Goal: Information Seeking & Learning: Find specific fact

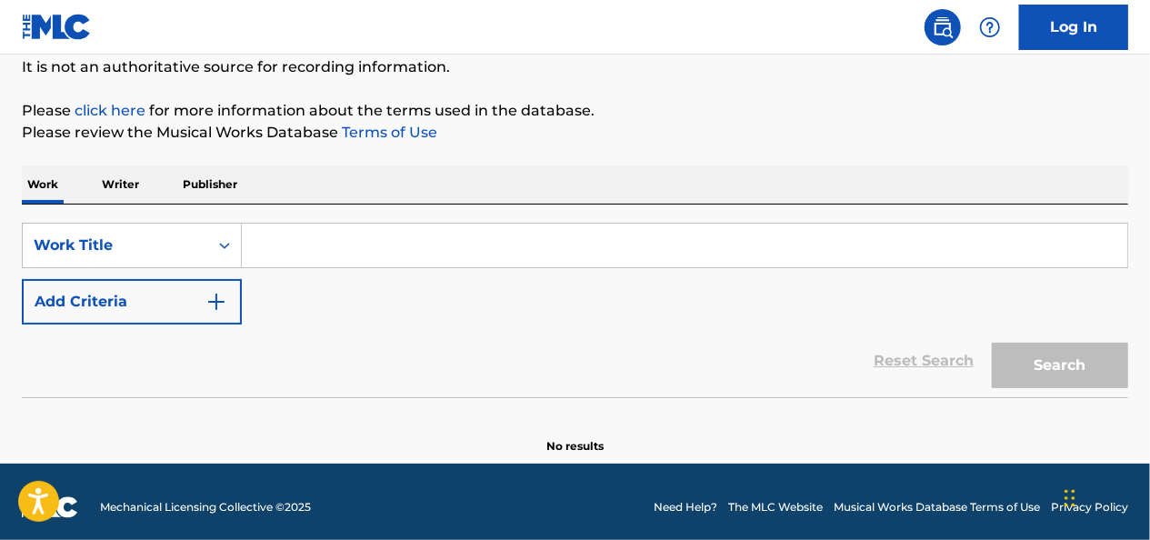
scroll to position [192, 0]
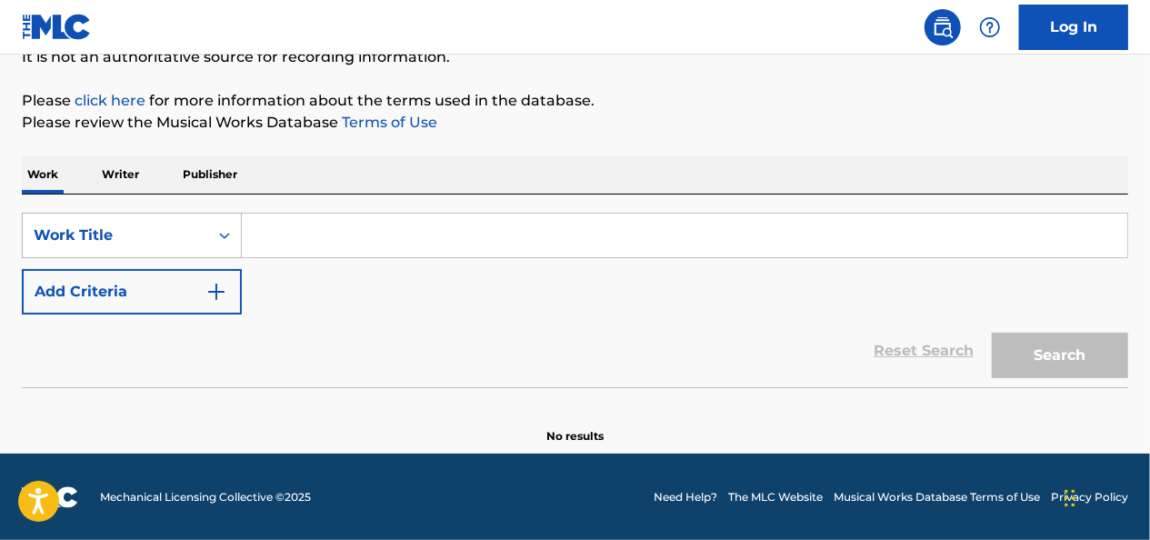
click at [206, 240] on div "Work Title" at bounding box center [115, 235] width 185 height 35
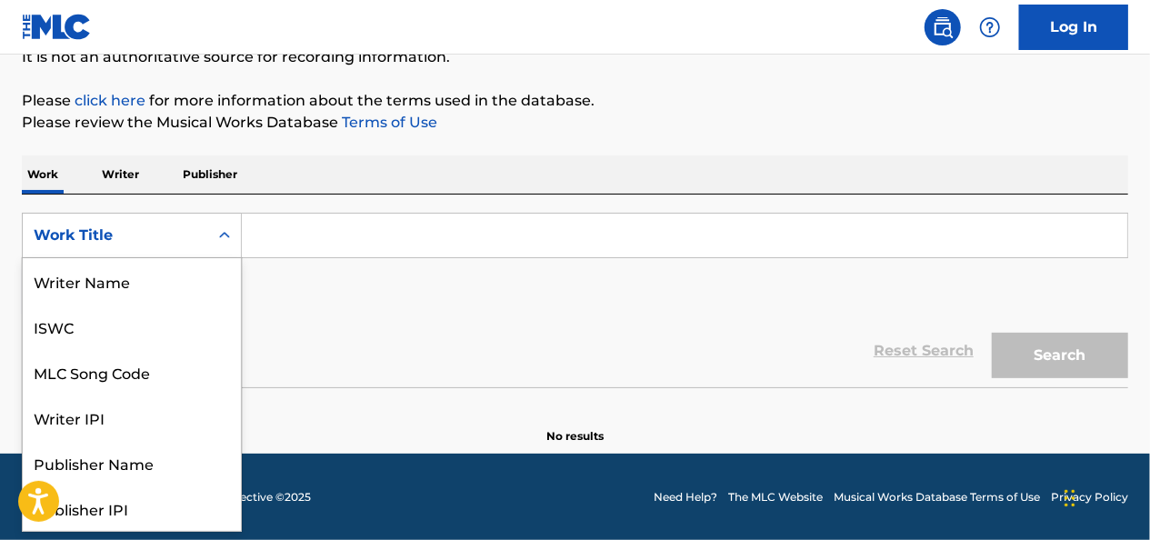
scroll to position [91, 0]
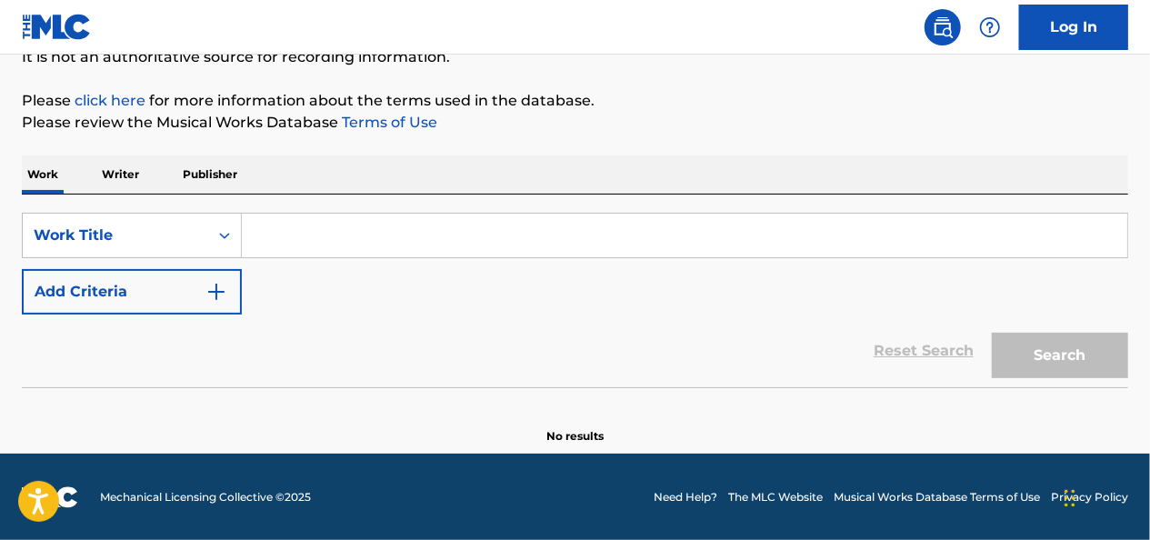
click at [381, 312] on div "SearchWithCriteriaa23a12d6-b52d-45c3-8ec4-18da015247c5 Work Title Add Criteria" at bounding box center [575, 264] width 1106 height 102
click at [205, 295] on button "Add Criteria" at bounding box center [132, 291] width 220 height 45
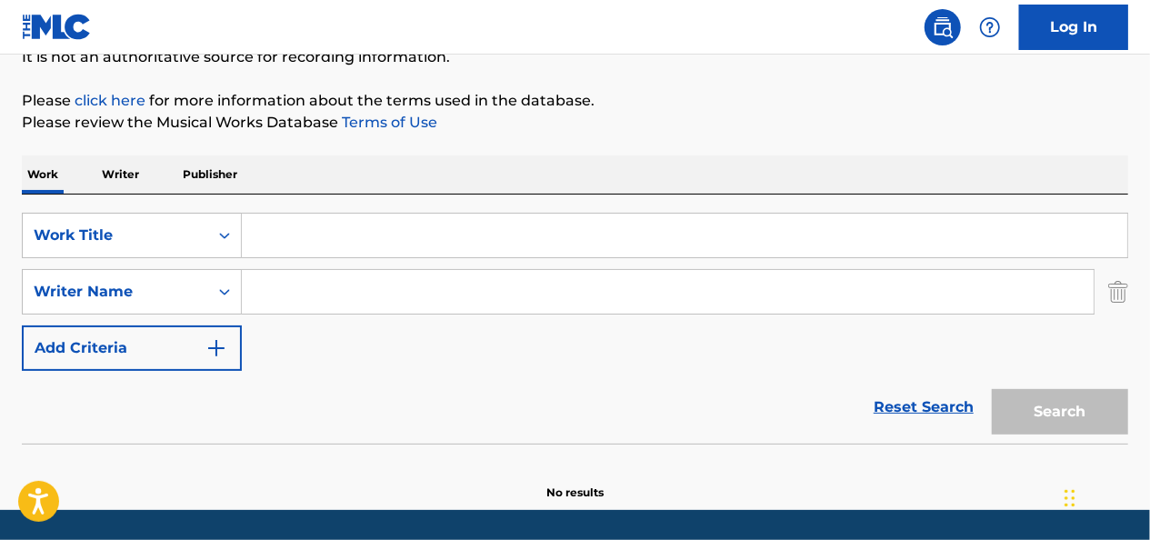
click at [413, 340] on div "SearchWithCriteriaa23a12d6-b52d-45c3-8ec4-18da015247c5 Work Title SearchWithCri…" at bounding box center [575, 292] width 1106 height 158
click at [212, 244] on div "Search Form" at bounding box center [224, 235] width 33 height 33
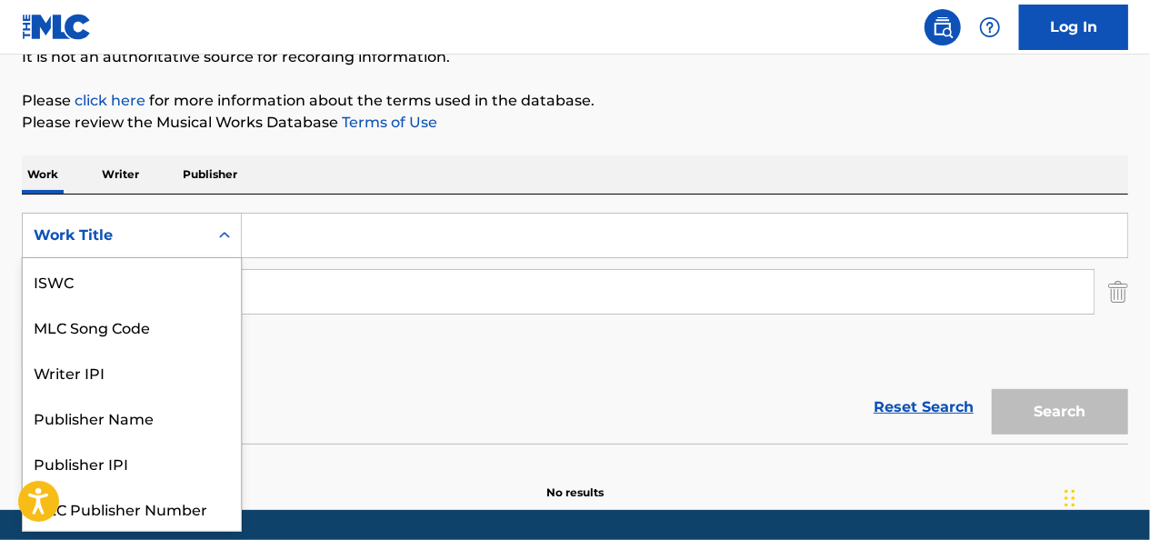
scroll to position [45, 0]
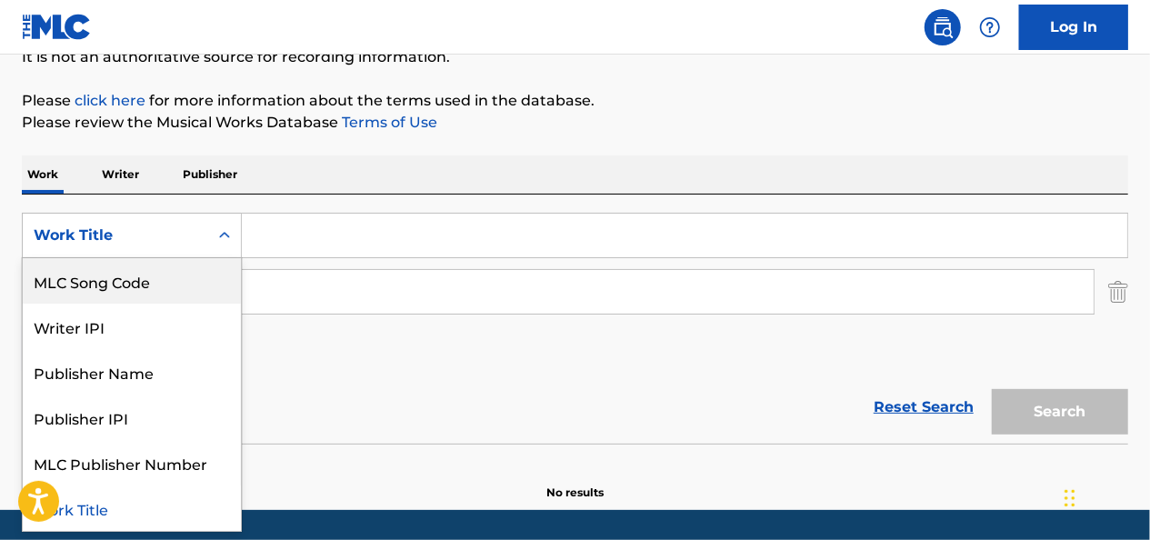
click at [168, 286] on div "MLC Song Code" at bounding box center [132, 280] width 218 height 45
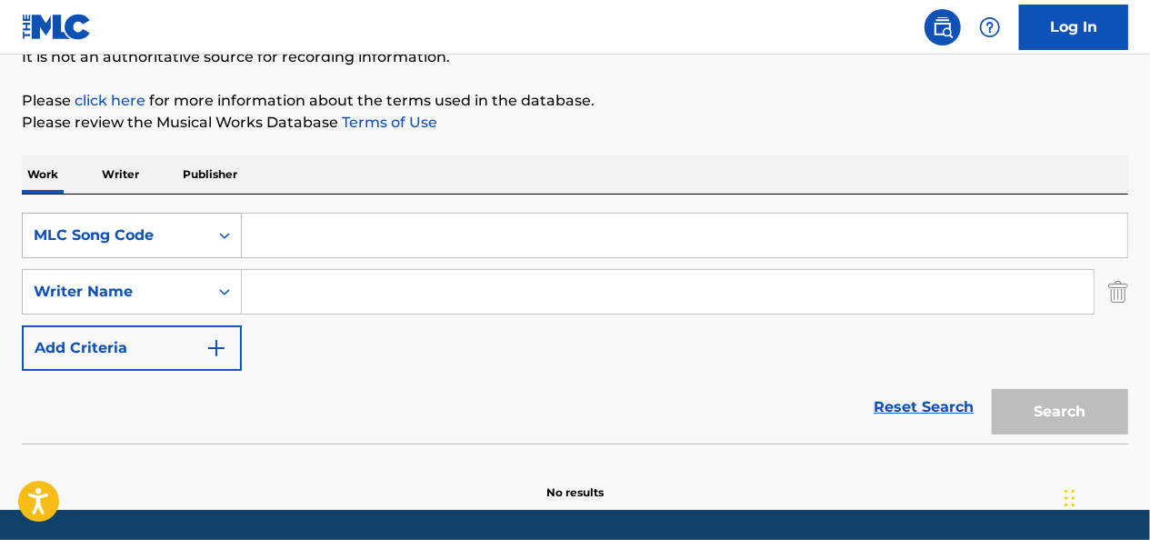
click at [209, 242] on div "Search Form" at bounding box center [224, 235] width 33 height 33
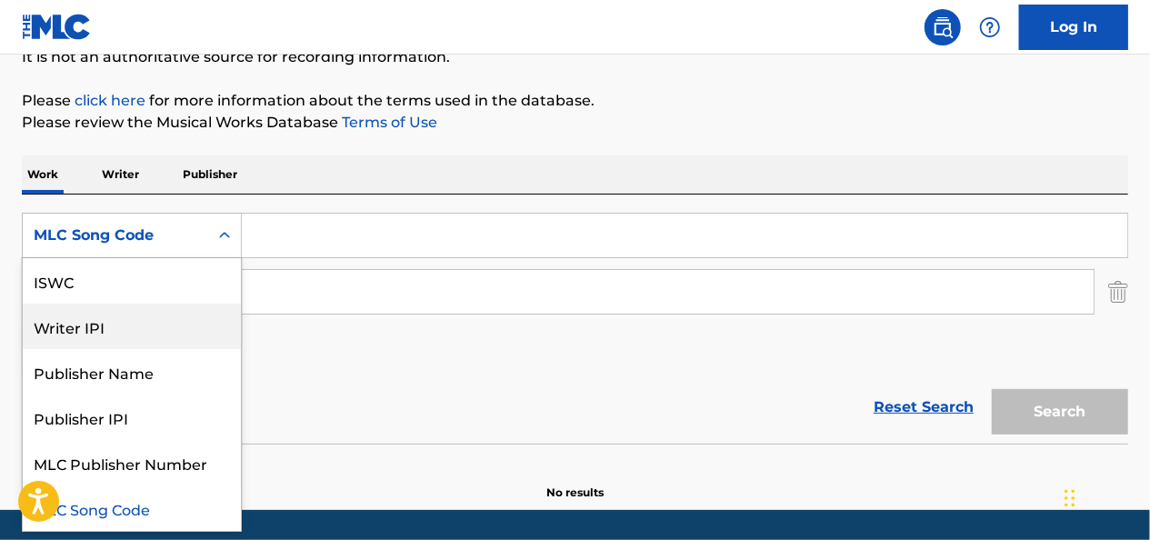
click at [135, 324] on div "Writer IPI" at bounding box center [132, 326] width 218 height 45
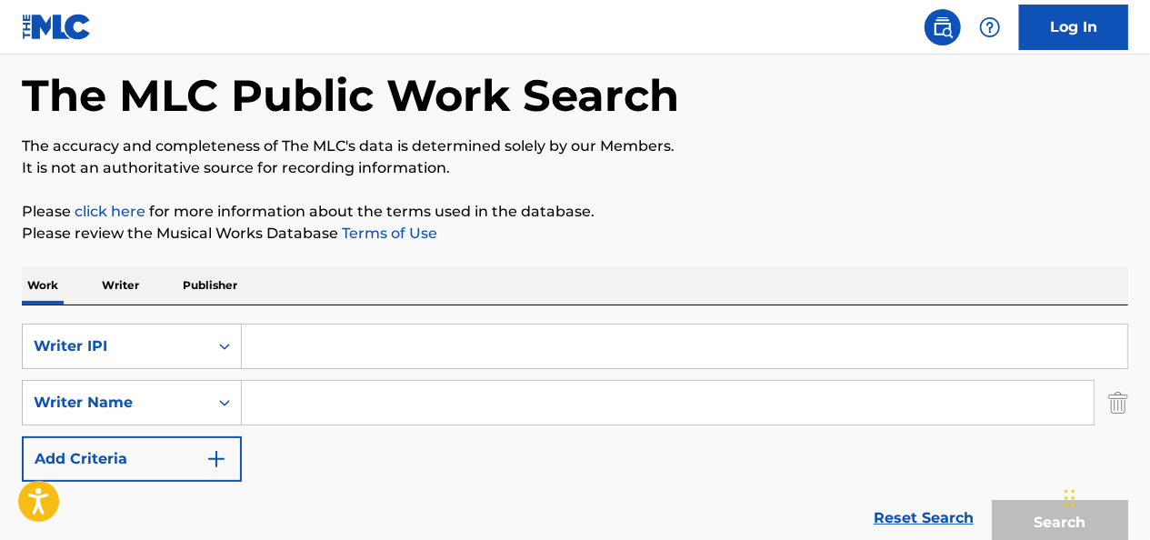
scroll to position [0, 0]
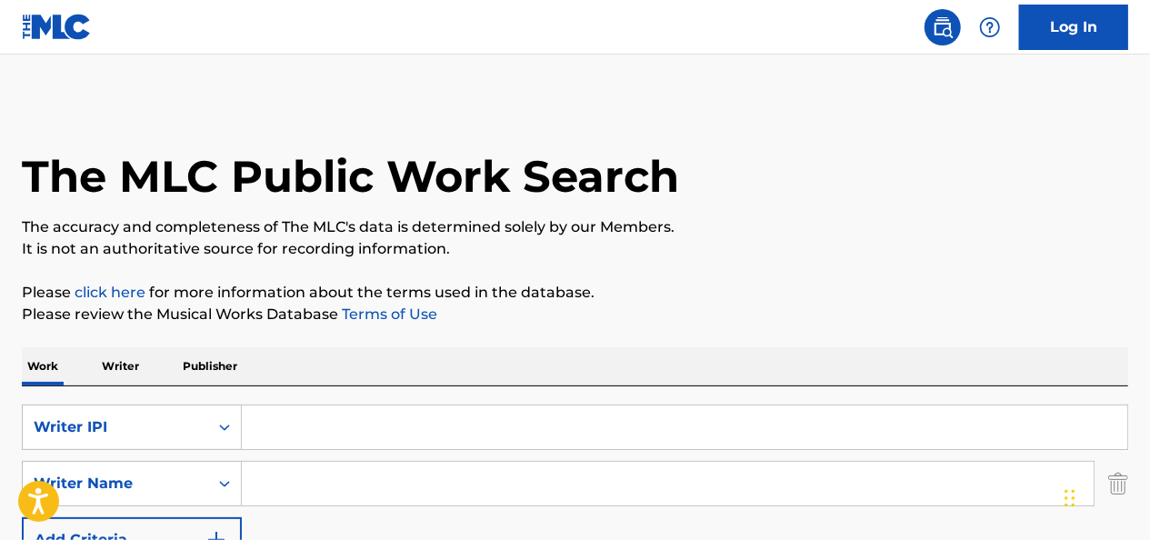
click at [278, 433] on input "Search Form" at bounding box center [684, 427] width 885 height 44
type input "[PERSON_NAME]"
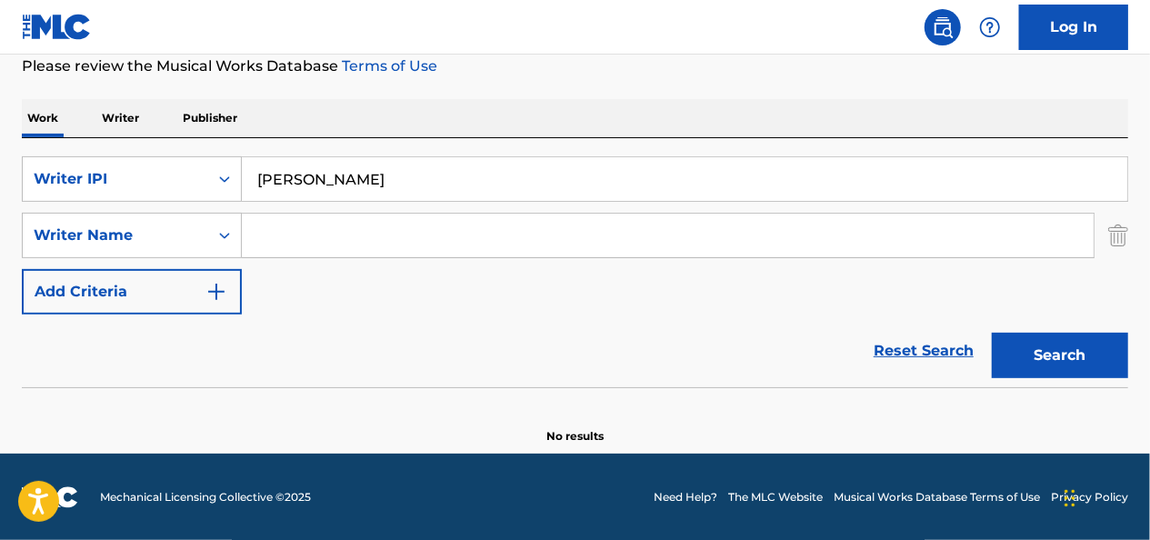
click at [1096, 346] on button "Search" at bounding box center [1060, 355] width 136 height 45
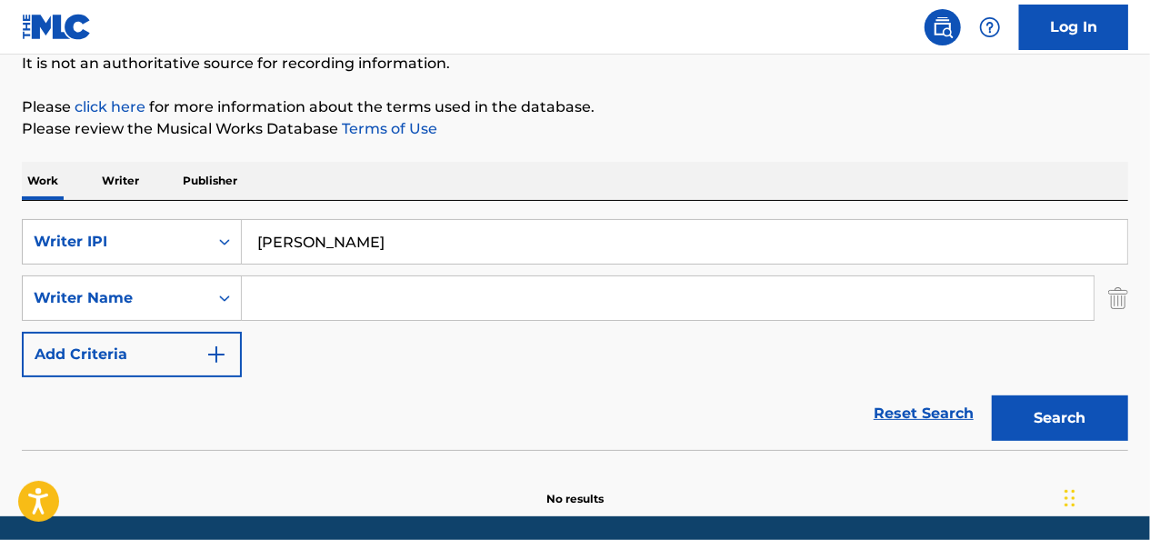
scroll to position [157, 0]
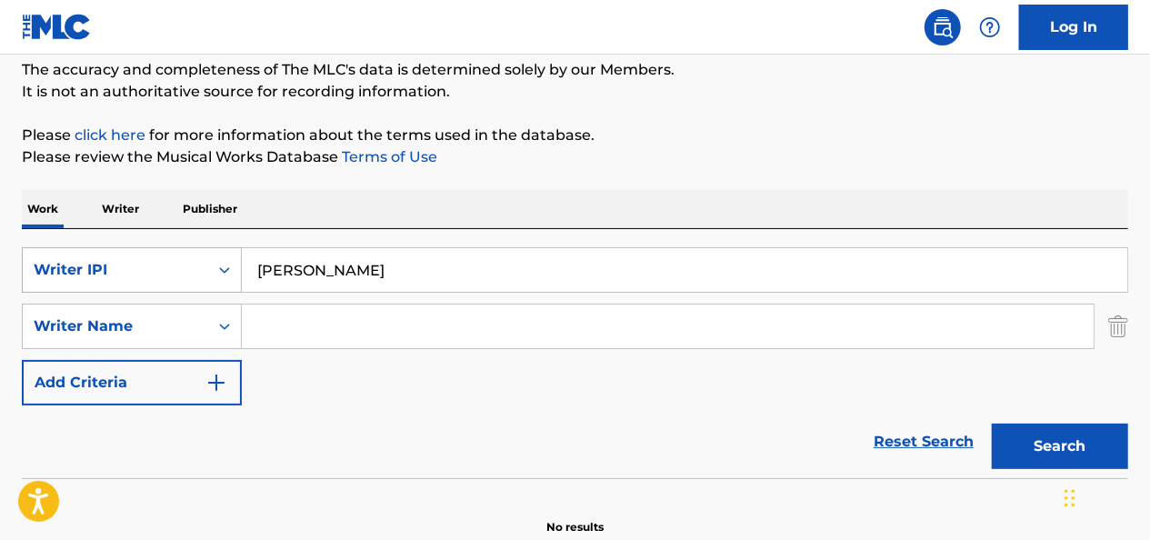
click at [207, 260] on div "Writer IPI" at bounding box center [115, 270] width 185 height 35
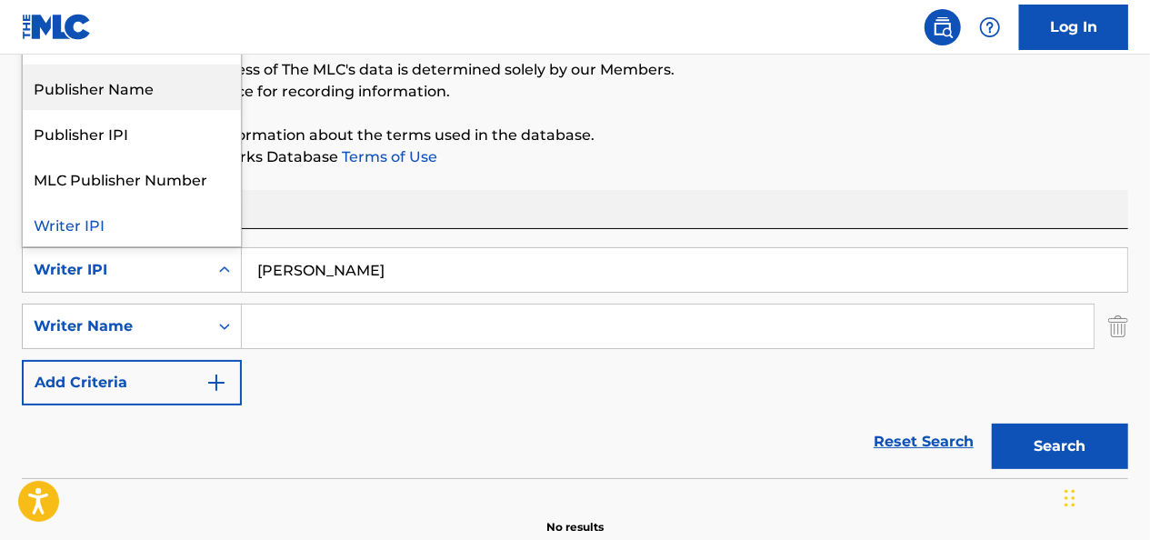
scroll to position [0, 0]
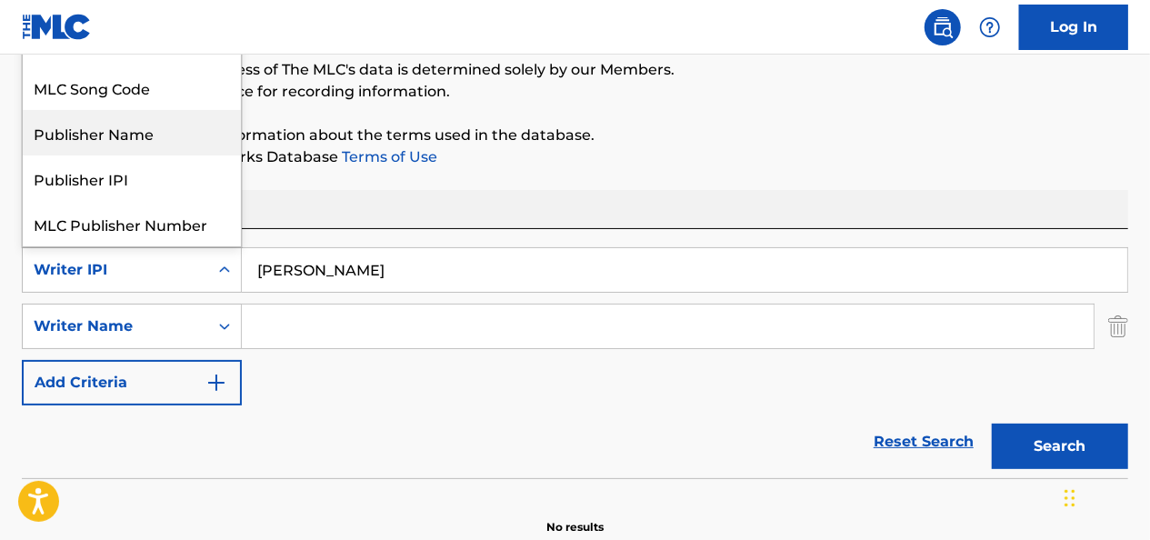
click at [139, 137] on div "Publisher Name" at bounding box center [132, 132] width 218 height 45
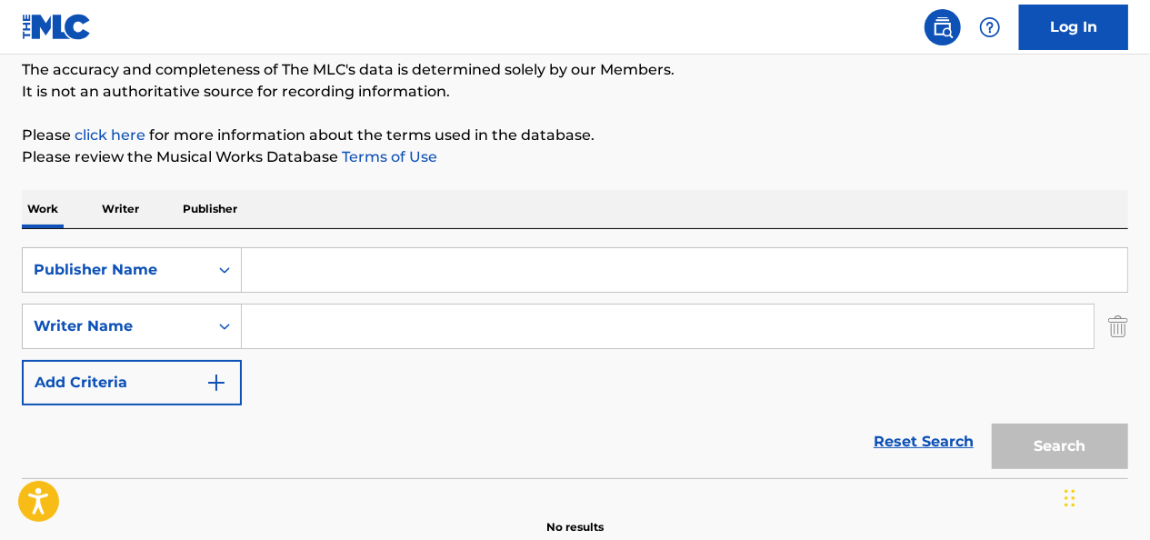
click at [291, 277] on input "Search Form" at bounding box center [684, 270] width 885 height 44
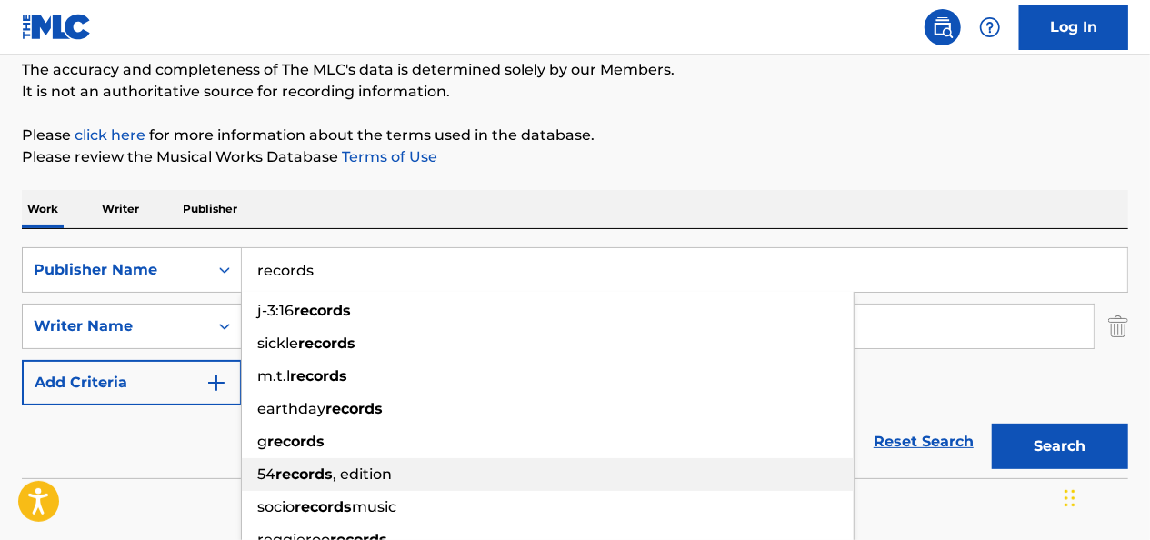
click at [333, 471] on strong "records" at bounding box center [303, 473] width 57 height 17
type input "54 records, edition"
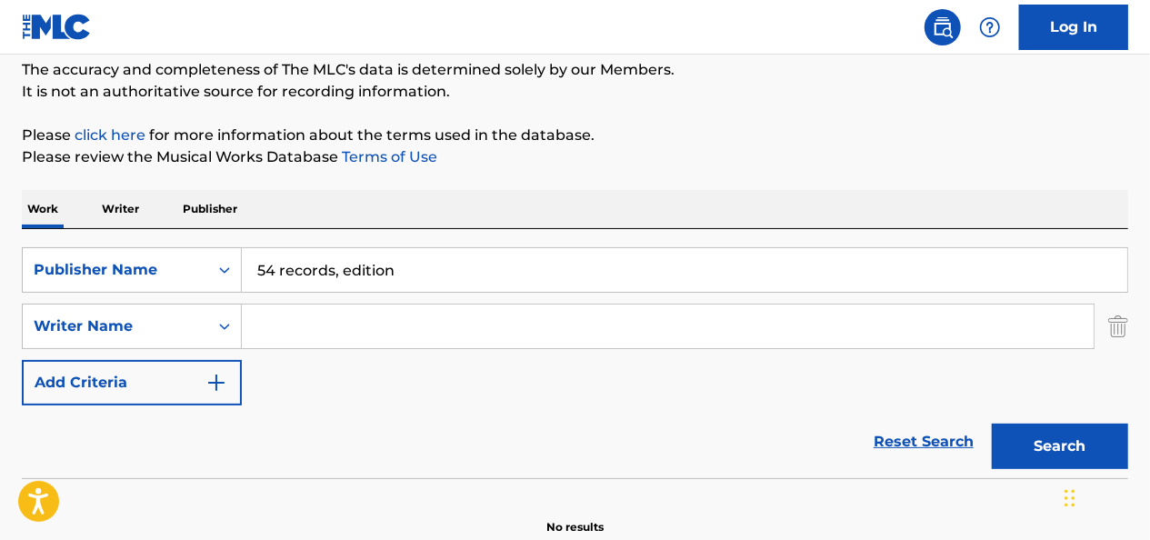
click at [1071, 436] on button "Search" at bounding box center [1060, 446] width 136 height 45
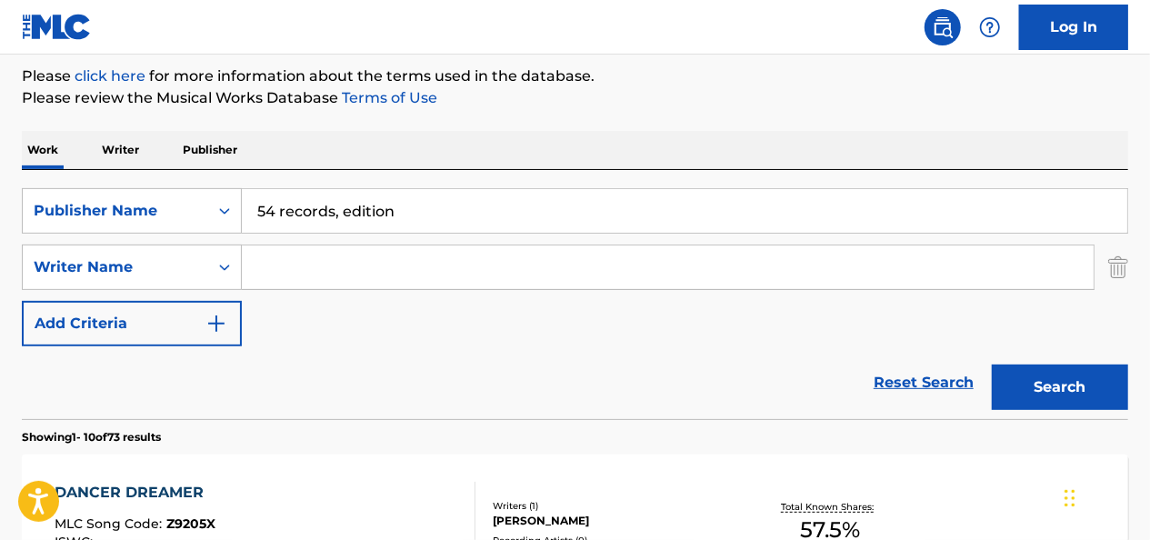
scroll to position [273, 0]
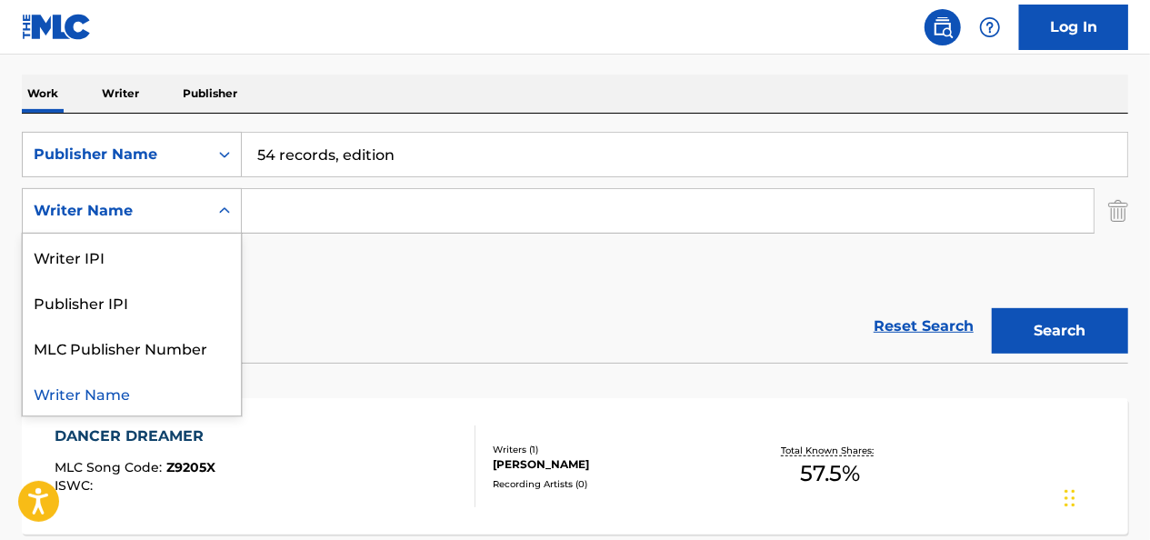
click at [215, 213] on div "Search Form" at bounding box center [224, 211] width 33 height 33
click at [201, 153] on div "Publisher Name" at bounding box center [115, 154] width 185 height 35
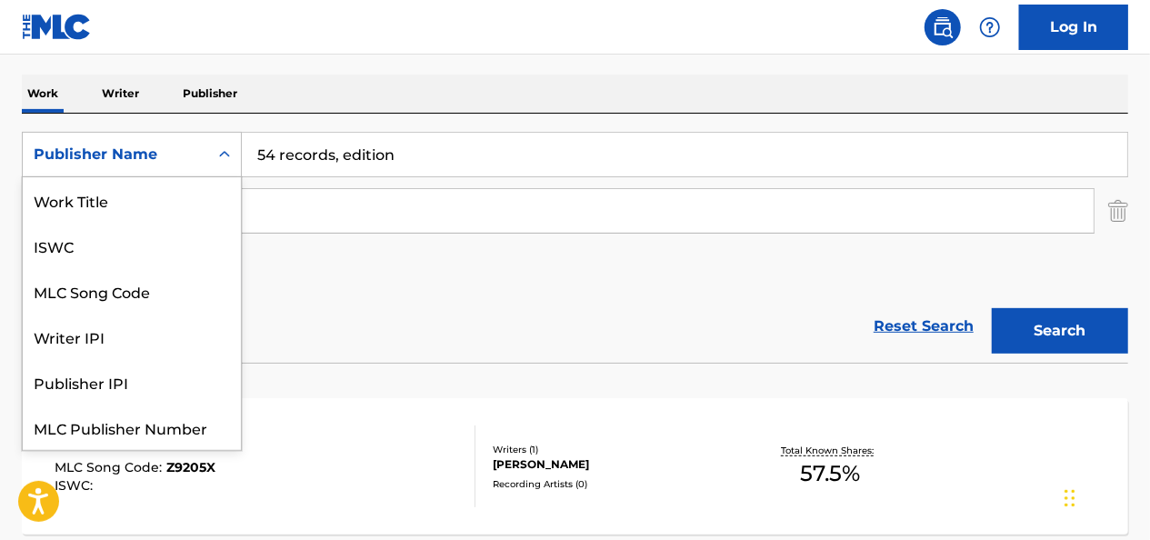
scroll to position [45, 0]
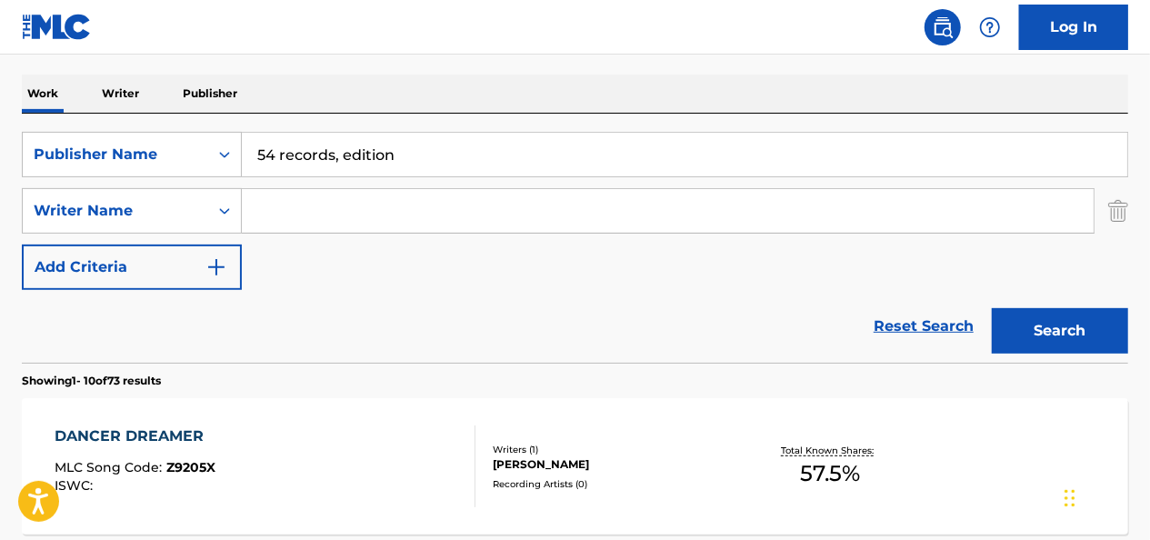
drag, startPoint x: 569, startPoint y: 254, endPoint x: 474, endPoint y: 259, distance: 94.7
click at [568, 253] on div "SearchWithCriteria166200d0-3c79-4834-a78d-ca9abcf74a4d Publisher Name 54 record…" at bounding box center [575, 211] width 1106 height 158
